Goal: Task Accomplishment & Management: Manage account settings

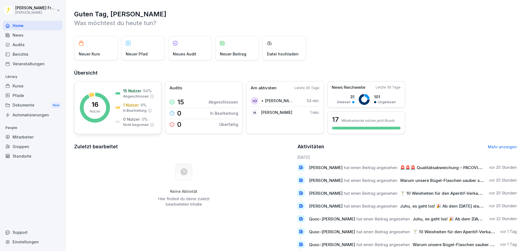
click at [107, 103] on icon at bounding box center [95, 108] width 30 height 30
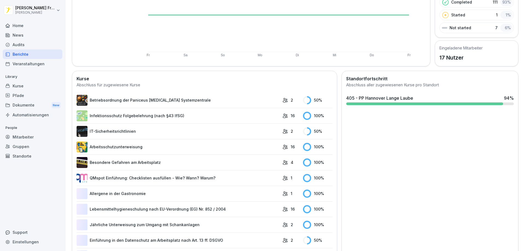
scroll to position [109, 0]
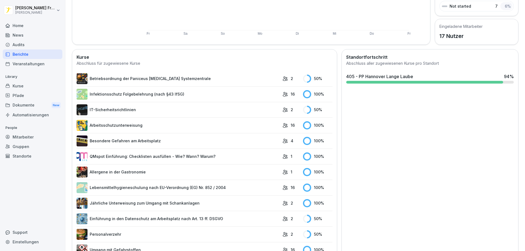
click at [394, 85] on div "405 - PP Hannover Lange Laube 94 %" at bounding box center [430, 78] width 172 height 15
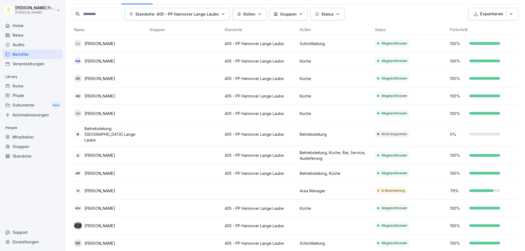
scroll to position [12, 0]
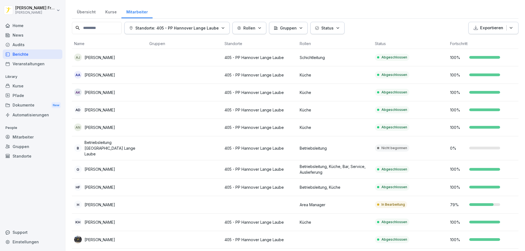
click at [107, 60] on p "[PERSON_NAME]" at bounding box center [100, 58] width 31 height 6
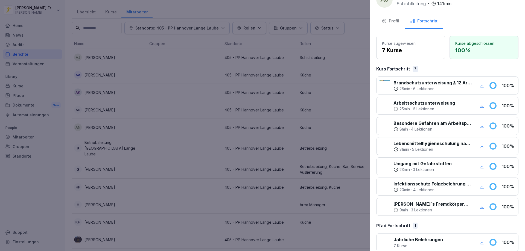
scroll to position [25, 0]
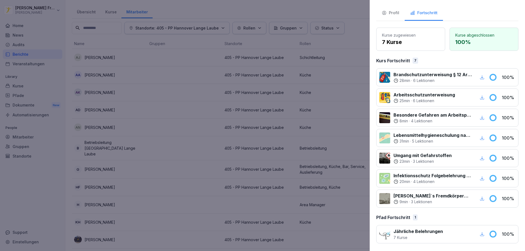
click at [480, 180] on icon "button" at bounding box center [482, 178] width 5 height 5
click at [480, 160] on icon "button" at bounding box center [482, 158] width 5 height 5
click at [481, 140] on icon "button" at bounding box center [483, 138] width 4 height 4
click at [481, 98] on icon "button" at bounding box center [483, 98] width 4 height 4
click at [480, 79] on icon "button" at bounding box center [482, 77] width 5 height 5
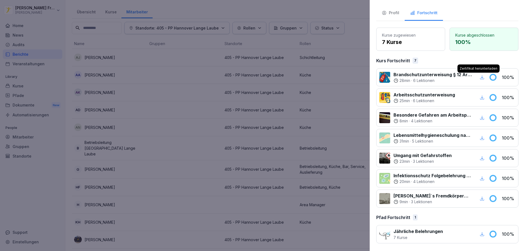
click at [154, 76] on div at bounding box center [262, 125] width 525 height 251
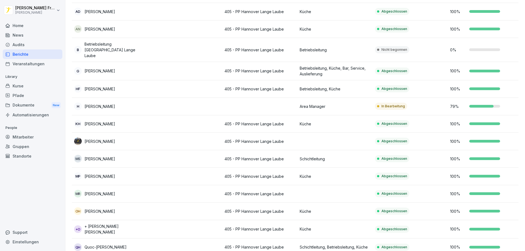
scroll to position [121, 0]
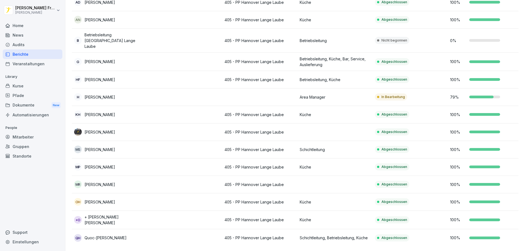
click at [131, 216] on td "+O + [PERSON_NAME] [PERSON_NAME]" at bounding box center [109, 220] width 75 height 18
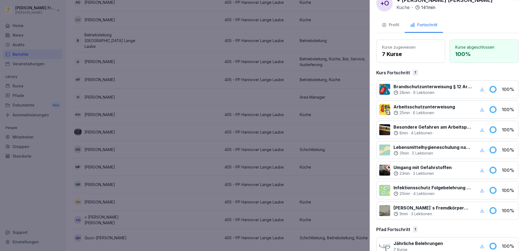
scroll to position [25, 0]
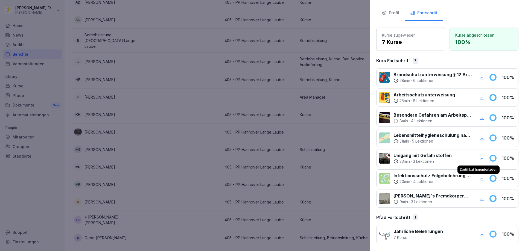
click at [480, 178] on icon "button" at bounding box center [482, 178] width 5 height 5
click at [480, 158] on icon "button" at bounding box center [482, 158] width 5 height 5
click at [480, 137] on icon "button" at bounding box center [482, 138] width 5 height 5
click at [480, 119] on icon "button" at bounding box center [482, 117] width 5 height 5
click at [480, 97] on icon "button" at bounding box center [482, 97] width 5 height 5
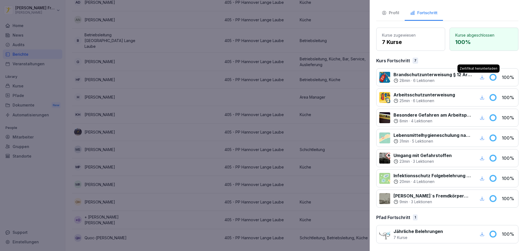
click at [480, 78] on icon "button" at bounding box center [482, 77] width 5 height 5
